Goal: Task Accomplishment & Management: Manage account settings

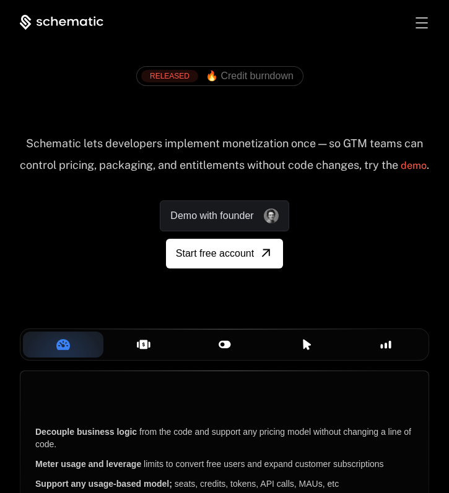
click at [426, 22] on span "Toggle menu" at bounding box center [421, 22] width 12 height 1
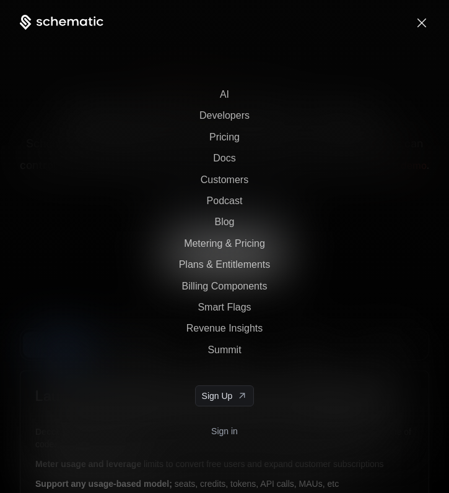
click at [420, 18] on div "Toggle menu" at bounding box center [421, 22] width 12 height 11
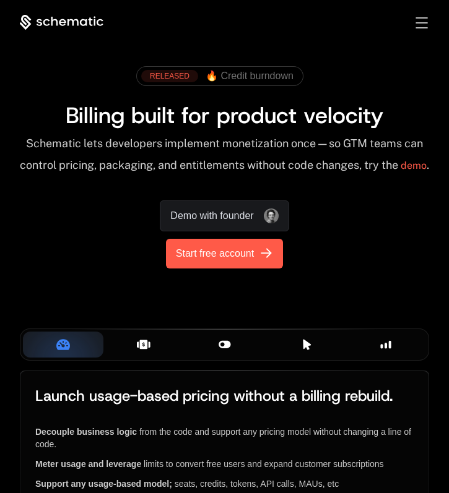
click at [237, 260] on span "Start free account" at bounding box center [215, 253] width 78 height 15
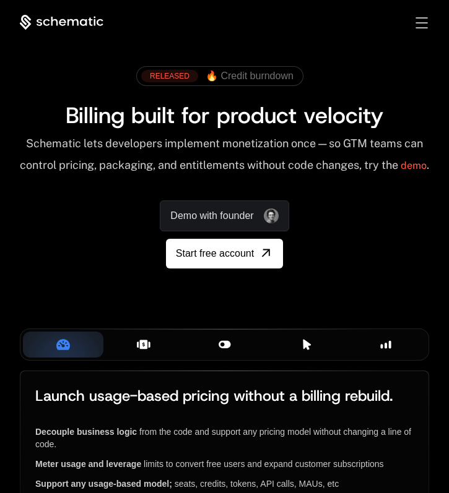
click at [419, 19] on div "Toggle menu" at bounding box center [421, 22] width 12 height 11
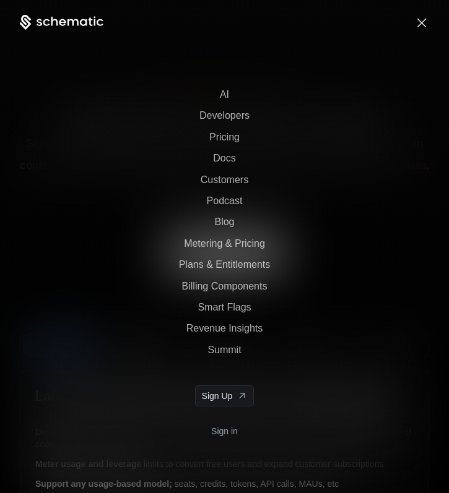
click at [226, 428] on link "Sign in" at bounding box center [224, 431] width 27 height 20
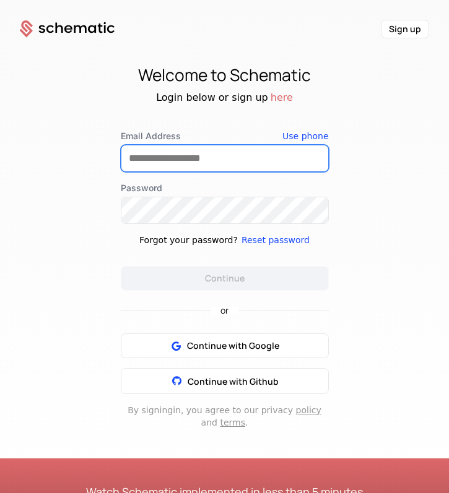
click at [182, 160] on input "Email Address" at bounding box center [224, 158] width 207 height 26
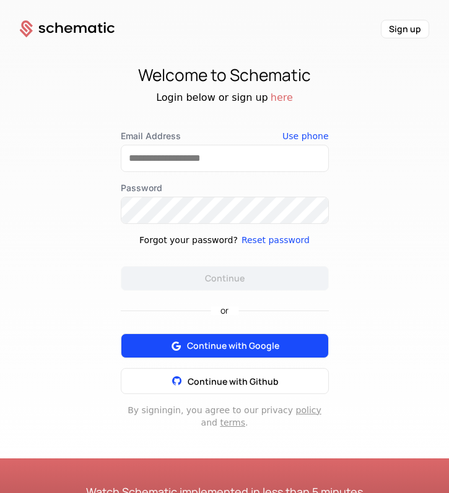
click at [230, 347] on div "or Continue with Google Continue with Github" at bounding box center [225, 342] width 208 height 103
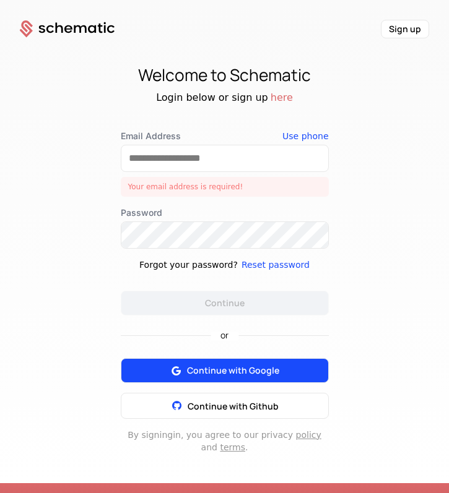
click at [225, 366] on span "Continue with Google" at bounding box center [233, 370] width 92 height 12
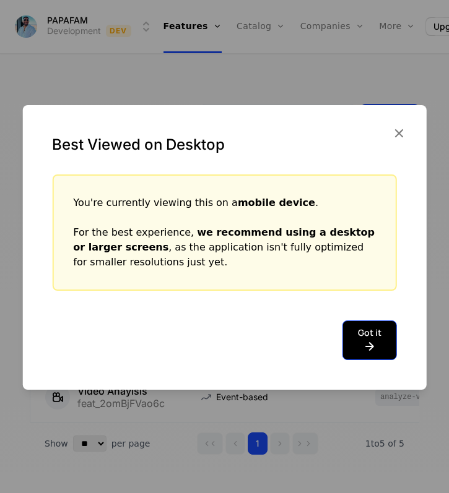
click at [381, 341] on button "Got it" at bounding box center [369, 340] width 54 height 40
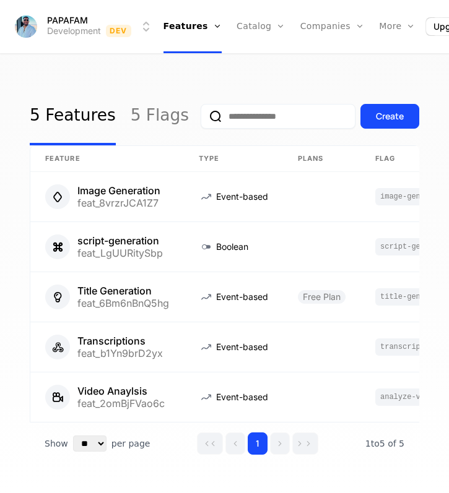
click at [74, 25] on html "PAPAFAM Development Dev Features Features Flags Catalog Plans Add Ons Credits C…" at bounding box center [224, 246] width 449 height 493
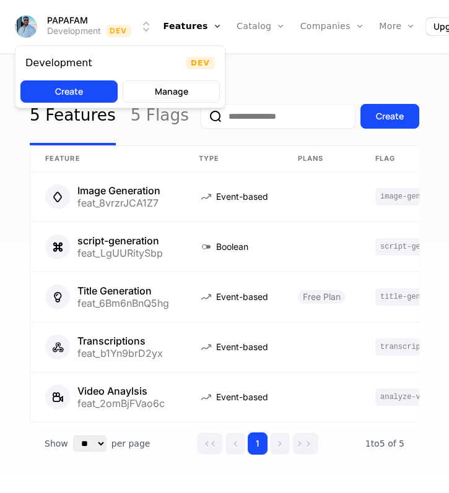
click at [79, 27] on html "PAPAFAM Development Dev Features Features Flags Catalog Plans Add Ons Credits C…" at bounding box center [224, 246] width 449 height 493
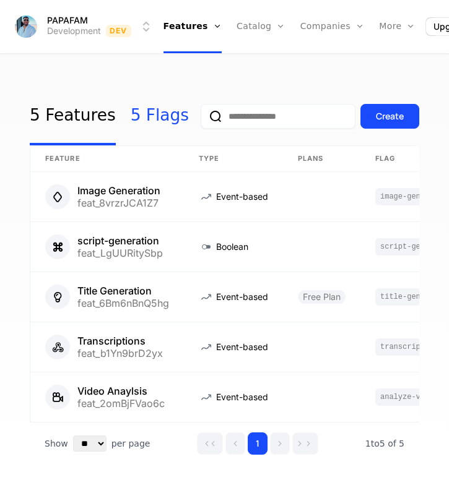
scroll to position [33, 0]
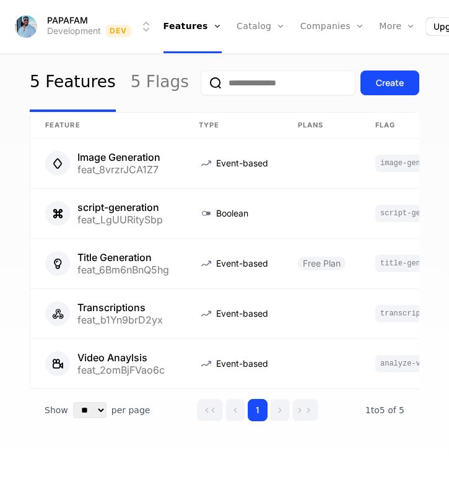
click at [61, 28] on html "PAPAFAM Development Dev Features Features Flags Catalog Plans Add Ons Credits C…" at bounding box center [224, 246] width 449 height 493
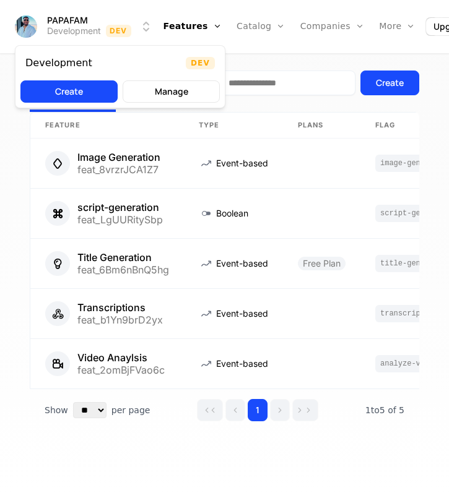
click at [26, 22] on html "PAPAFAM Development Dev Features Features Flags Catalog Plans Add Ons Credits C…" at bounding box center [224, 246] width 449 height 493
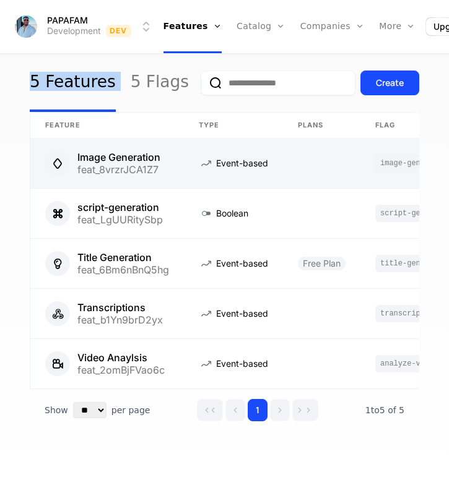
scroll to position [0, 0]
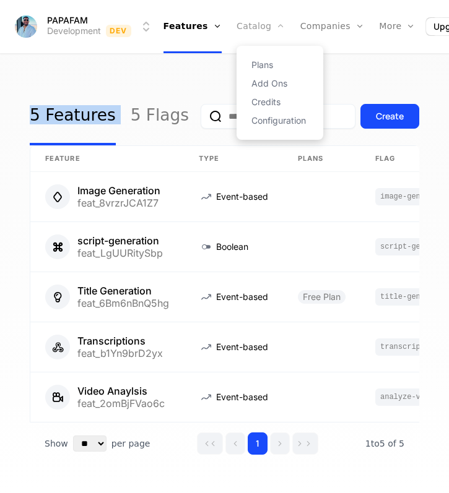
click at [254, 26] on link "Catalog" at bounding box center [260, 26] width 49 height 53
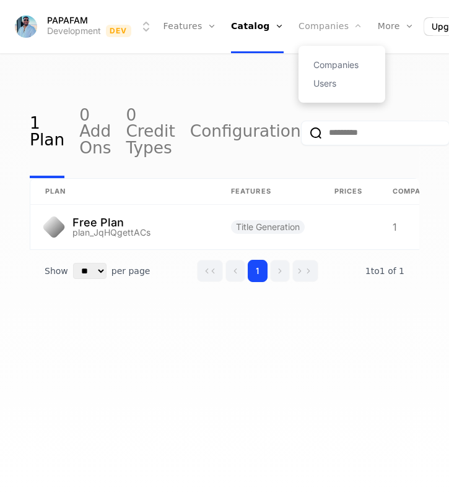
click at [312, 20] on link "Companies" at bounding box center [330, 26] width 64 height 53
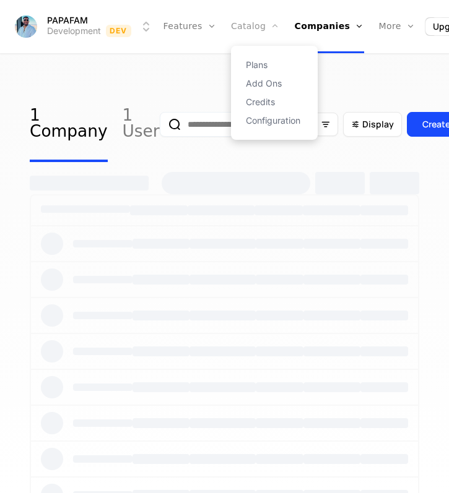
click at [272, 25] on icon "Main" at bounding box center [274, 26] width 9 height 9
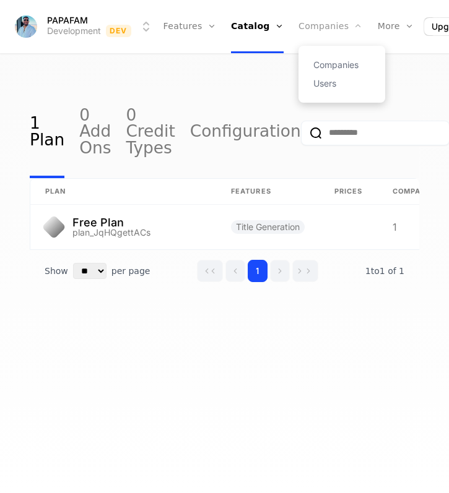
click at [318, 15] on link "Companies" at bounding box center [330, 26] width 64 height 53
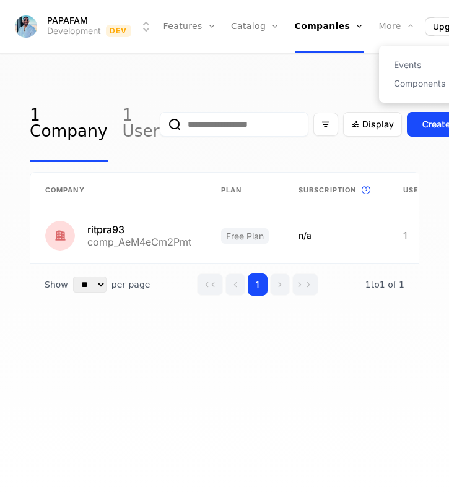
click at [380, 17] on div "More" at bounding box center [397, 26] width 36 height 53
click at [385, 20] on div "More" at bounding box center [397, 26] width 36 height 53
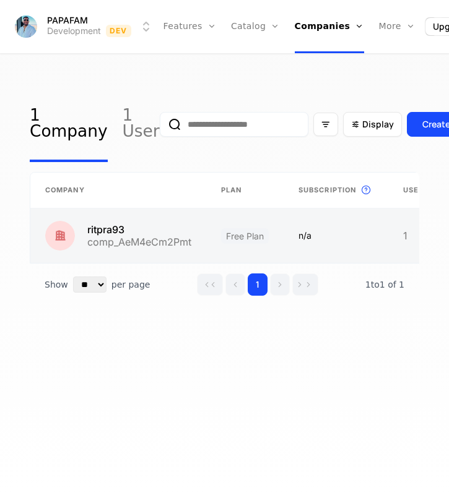
click at [141, 241] on link at bounding box center [118, 235] width 176 height 54
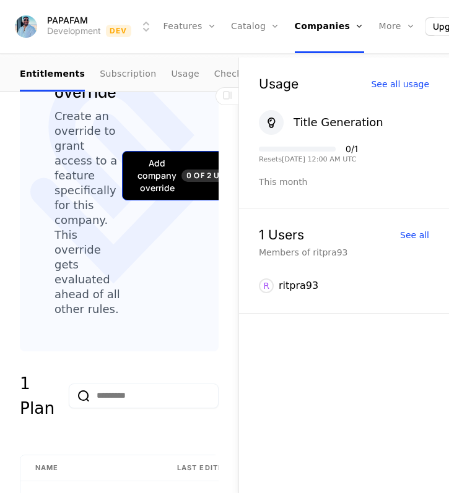
scroll to position [408, 0]
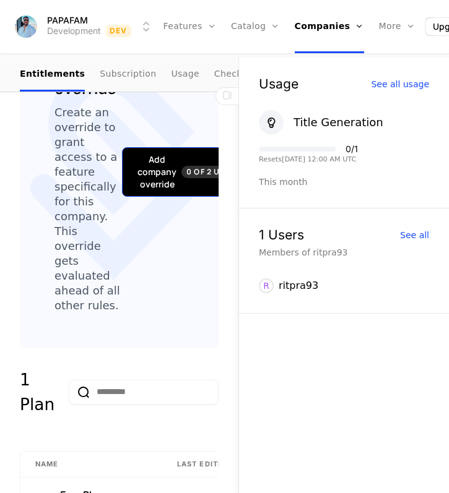
click at [165, 185] on div "Add company override 0 of 2 Used" at bounding box center [189, 171] width 104 height 37
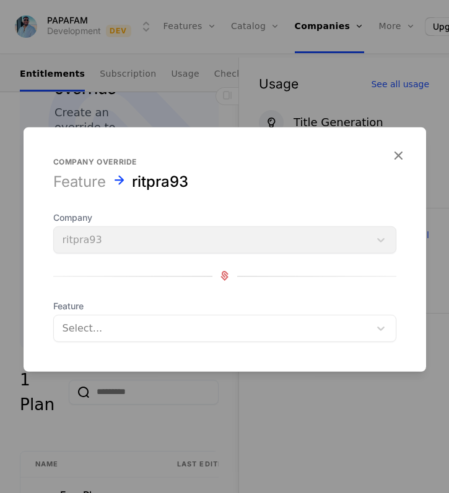
click at [134, 327] on div at bounding box center [211, 327] width 298 height 17
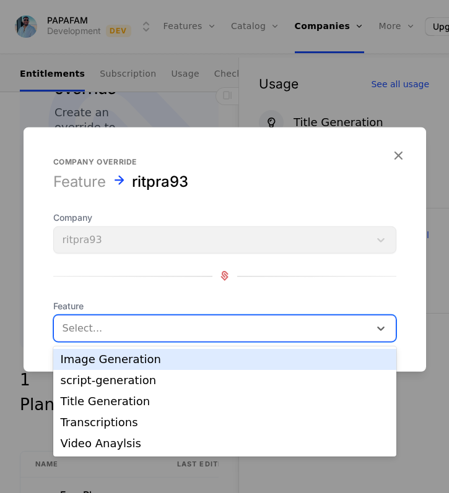
click at [137, 367] on div "Image Generation" at bounding box center [224, 359] width 343 height 21
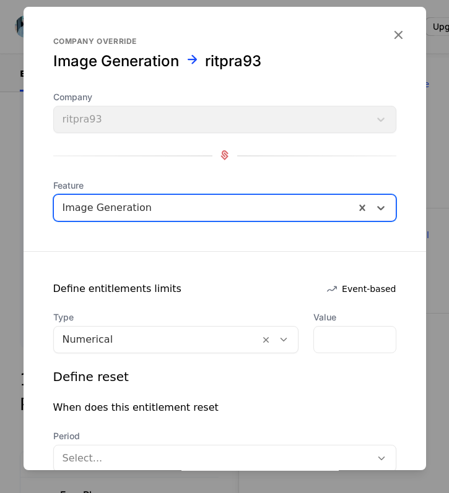
click at [173, 216] on div "Image Generation" at bounding box center [204, 208] width 301 height 22
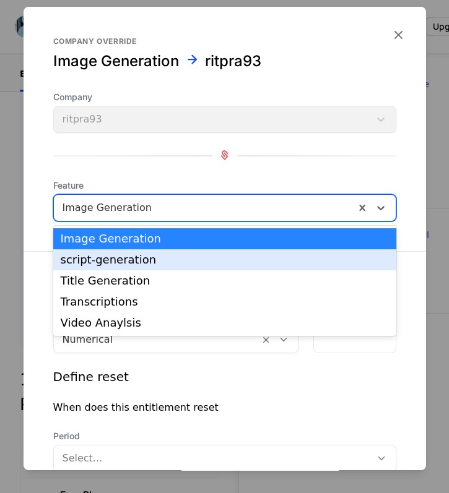
click at [157, 264] on div "script-generation" at bounding box center [225, 259] width 328 height 11
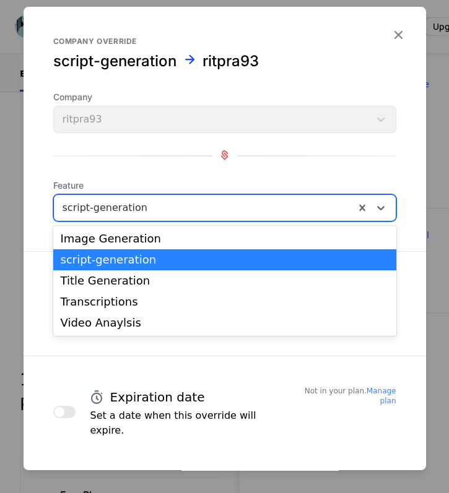
click at [157, 210] on div at bounding box center [203, 207] width 283 height 17
click at [147, 275] on div "Title Generation" at bounding box center [225, 280] width 328 height 11
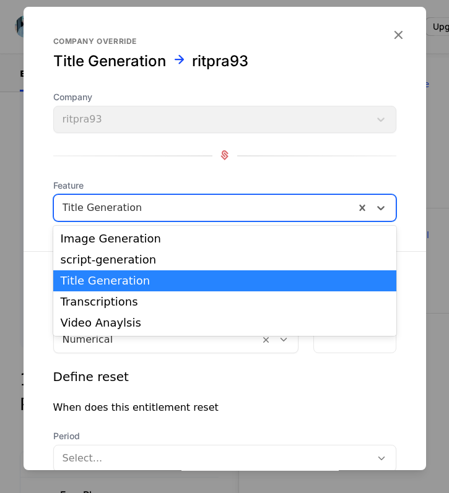
click at [147, 208] on div at bounding box center [203, 207] width 283 height 17
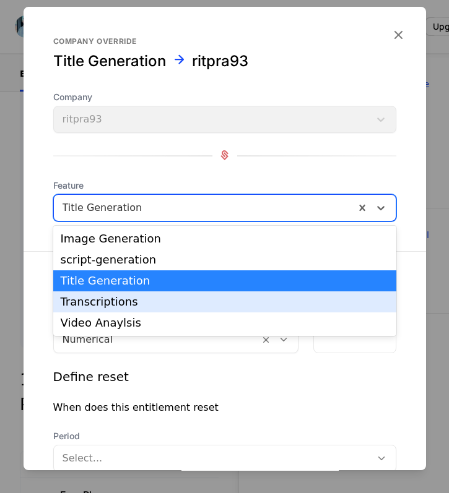
click at [137, 306] on div "Transcriptions" at bounding box center [225, 301] width 328 height 11
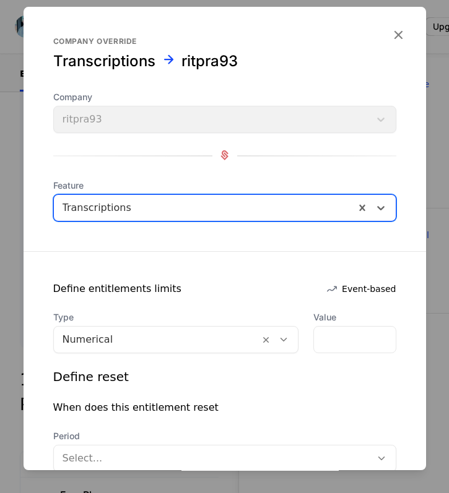
click at [148, 207] on div at bounding box center [203, 207] width 283 height 17
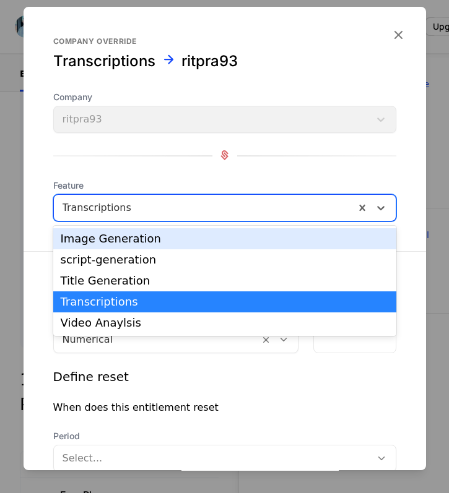
click at [142, 238] on div "Image Generation" at bounding box center [225, 238] width 328 height 11
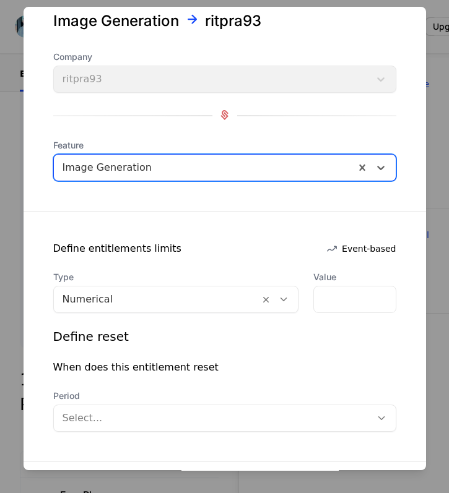
scroll to position [0, 0]
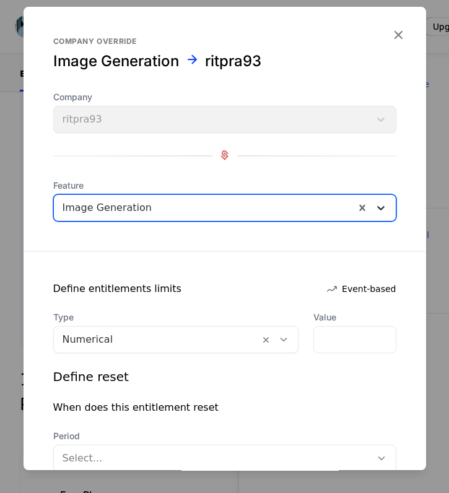
click at [380, 207] on icon at bounding box center [380, 208] width 7 height 4
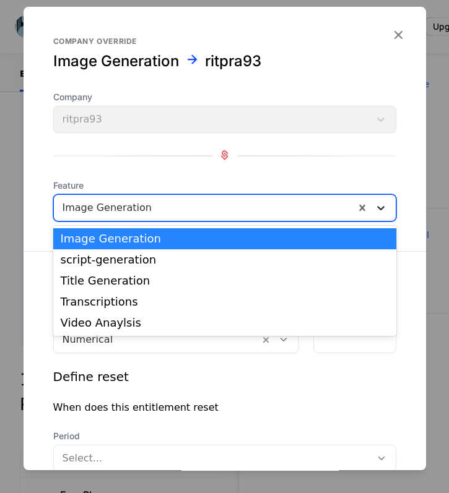
click at [382, 210] on icon at bounding box center [380, 208] width 12 height 12
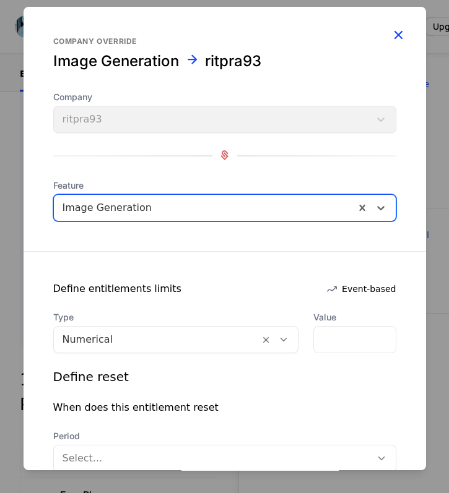
click at [397, 32] on icon "button" at bounding box center [398, 35] width 16 height 16
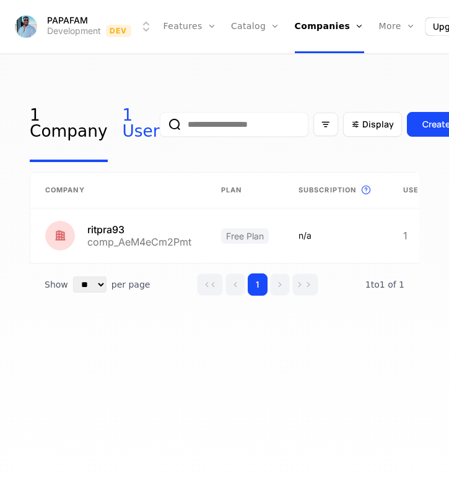
click at [123, 134] on link "1 User" at bounding box center [140, 124] width 37 height 75
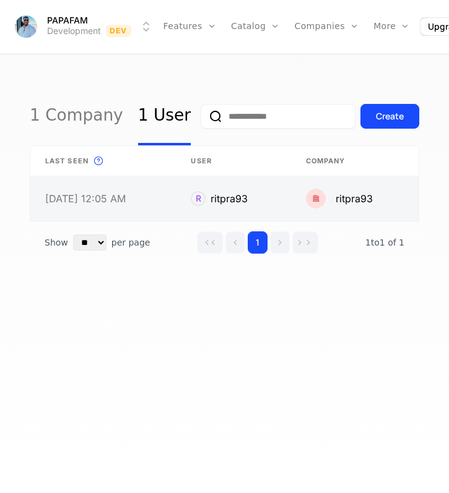
click at [192, 195] on link at bounding box center [233, 198] width 114 height 45
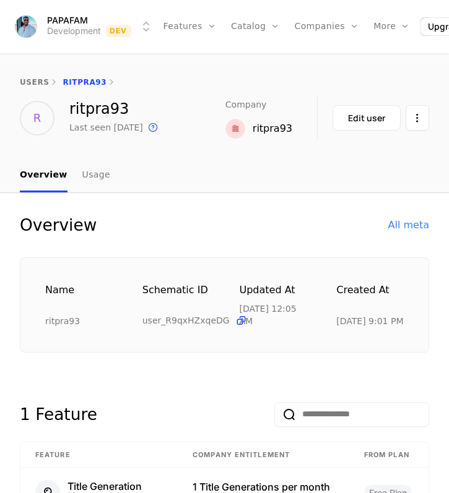
scroll to position [74, 0]
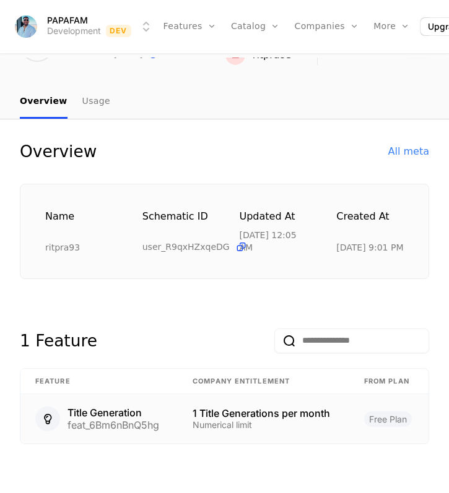
click at [180, 432] on td "1 Title Generations per month Numerical limit" at bounding box center [263, 418] width 171 height 49
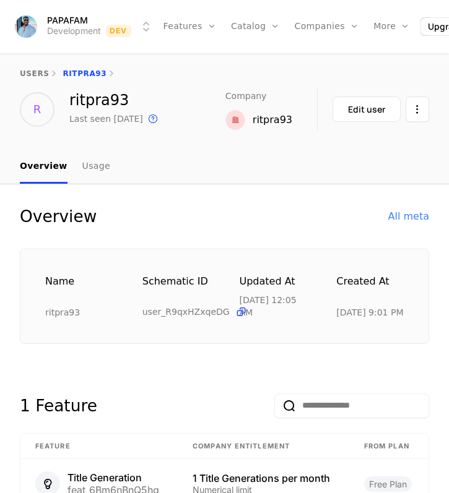
scroll to position [0, 0]
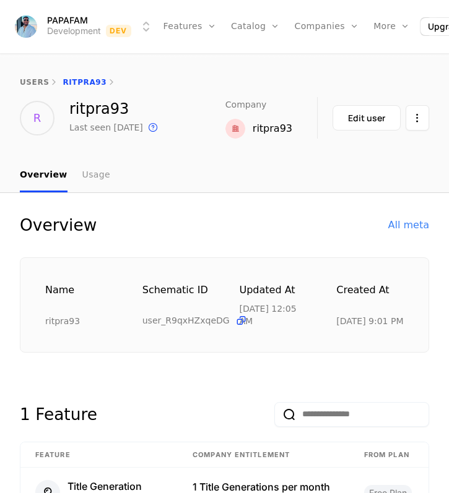
click at [90, 174] on link "Usage" at bounding box center [96, 175] width 28 height 34
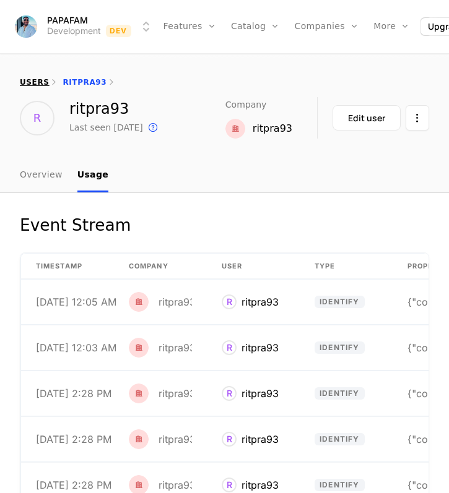
click at [36, 81] on link "users" at bounding box center [34, 82] width 29 height 9
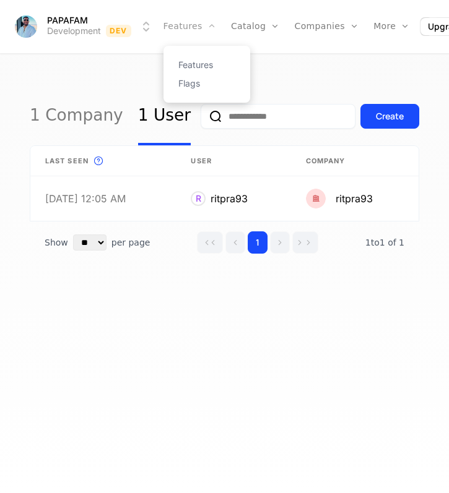
click at [187, 30] on link "Features" at bounding box center [189, 26] width 53 height 53
